Goal: Navigation & Orientation: Find specific page/section

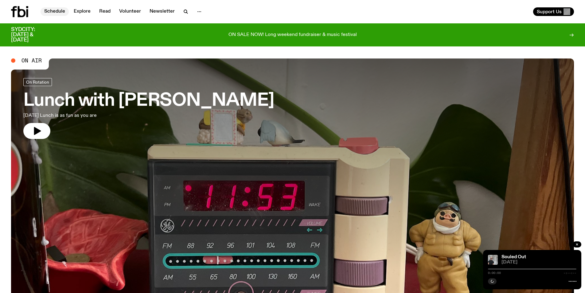
click at [54, 9] on link "Schedule" at bounding box center [55, 11] width 28 height 9
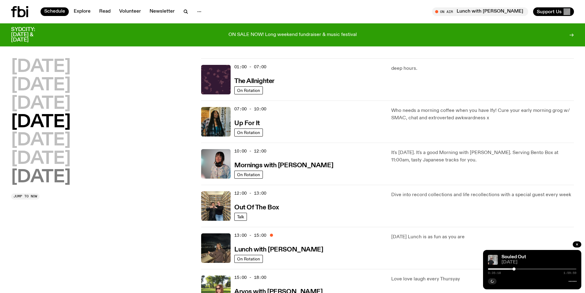
click at [40, 180] on h2 "[DATE]" at bounding box center [41, 177] width 60 height 17
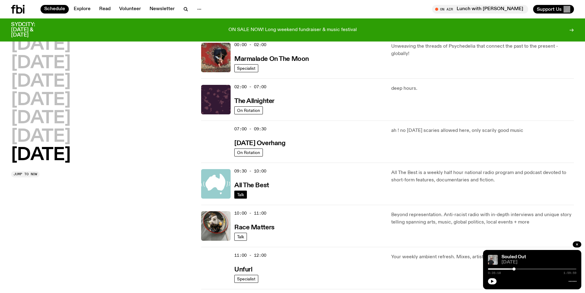
scroll to position [232, 0]
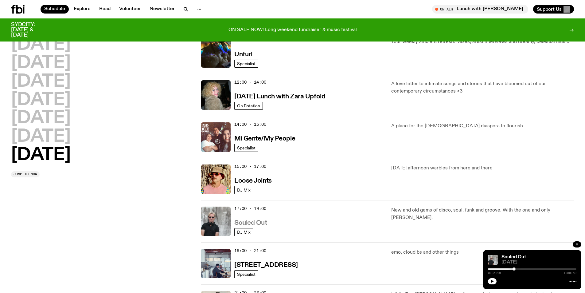
click at [251, 220] on h3 "Souled Out" at bounding box center [250, 223] width 33 height 6
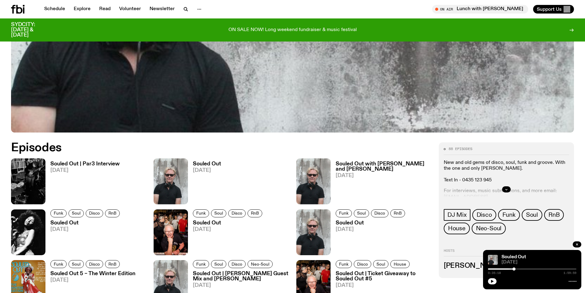
scroll to position [334, 0]
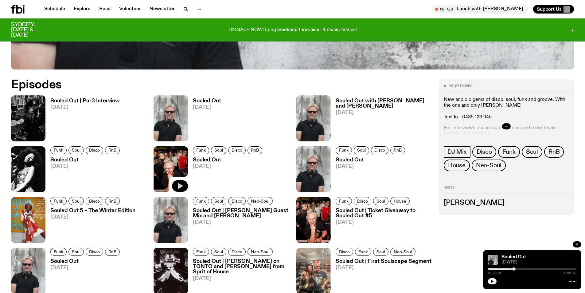
click at [179, 185] on icon "button" at bounding box center [180, 186] width 5 height 6
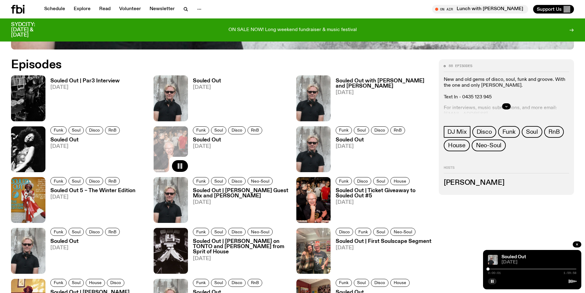
scroll to position [365, 0]
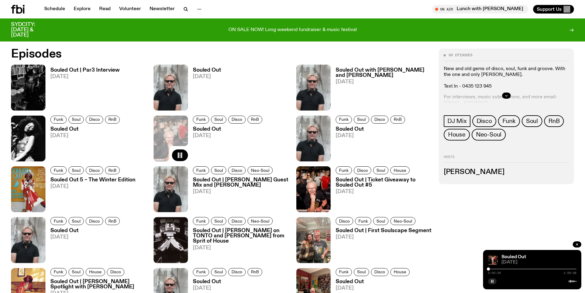
click at [491, 281] on icon "button" at bounding box center [492, 281] width 4 height 4
